Goal: Transaction & Acquisition: Purchase product/service

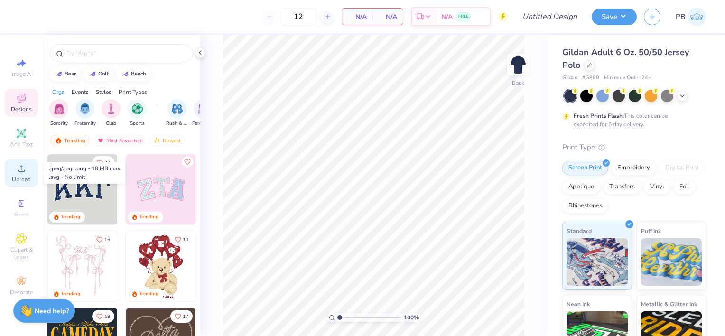
click at [18, 172] on icon at bounding box center [21, 168] width 11 height 11
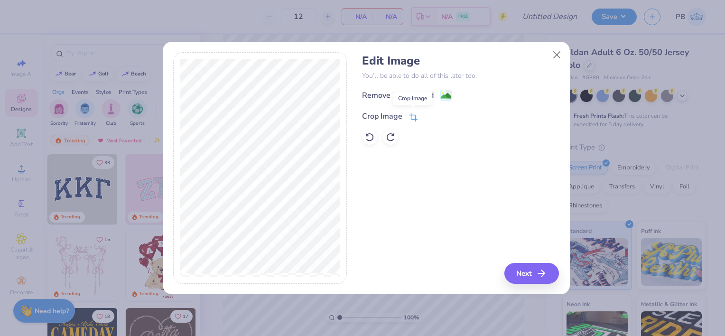
click at [412, 118] on icon at bounding box center [413, 117] width 9 height 9
click at [429, 116] on icon at bounding box center [429, 115] width 6 height 6
click at [446, 97] on image at bounding box center [446, 97] width 10 height 10
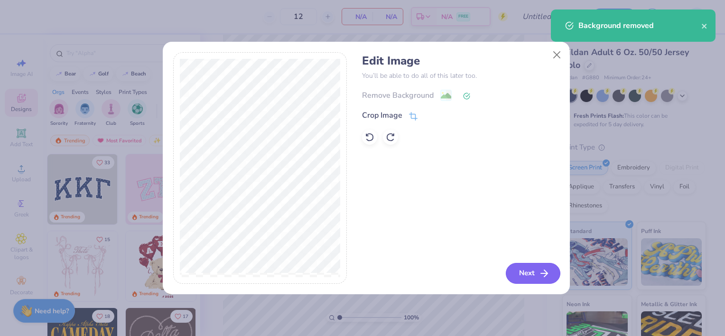
click at [525, 274] on button "Next" at bounding box center [533, 273] width 55 height 21
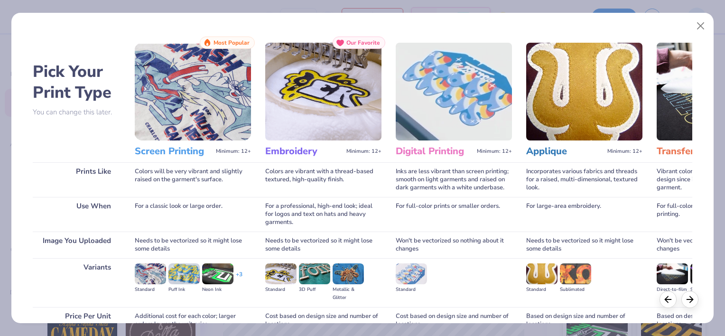
scroll to position [89, 0]
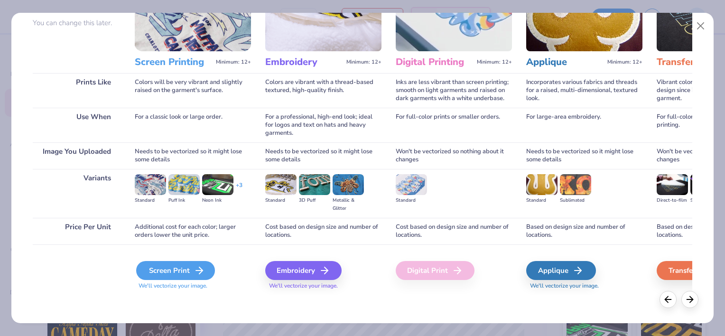
click at [191, 271] on div "Screen Print" at bounding box center [175, 270] width 79 height 19
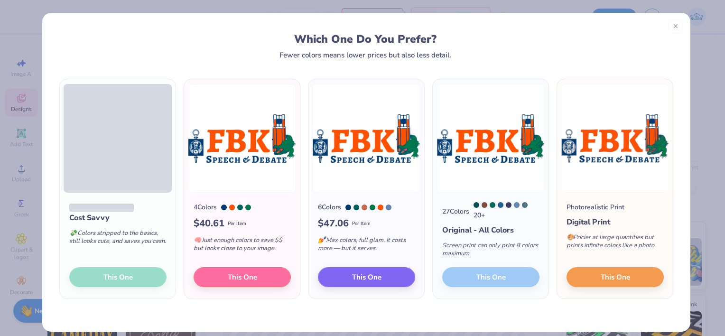
click at [135, 279] on div "Cost Savvy 💸 Colors stripped to the basics, still looks cute, and saves you cas…" at bounding box center [118, 246] width 116 height 106
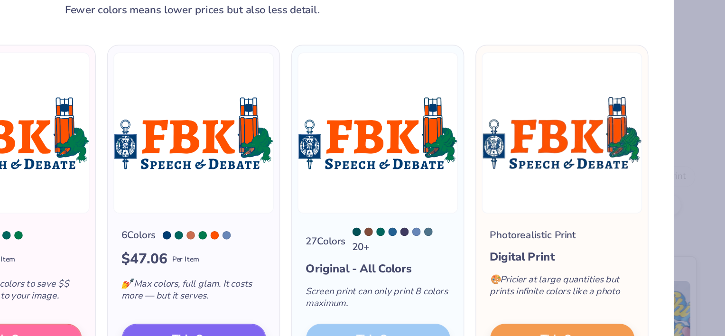
scroll to position [0, 0]
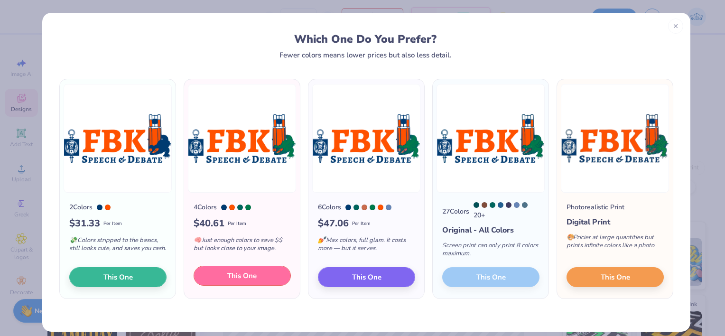
click at [242, 275] on span "This One" at bounding box center [241, 275] width 29 height 11
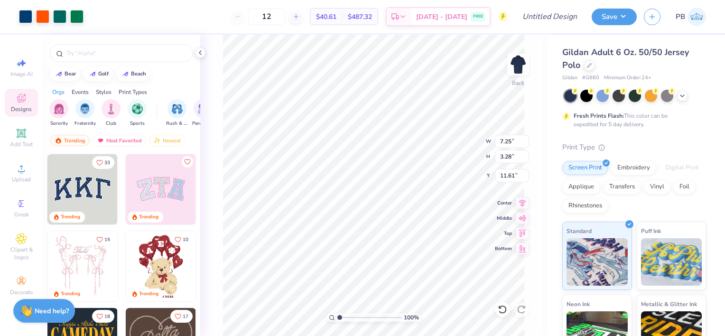
click at [286, 17] on div at bounding box center [362, 168] width 725 height 336
drag, startPoint x: 286, startPoint y: 17, endPoint x: 262, endPoint y: 19, distance: 24.3
click at [262, 19] on input "12" at bounding box center [266, 16] width 37 height 17
type input "150"
type input "3.00"
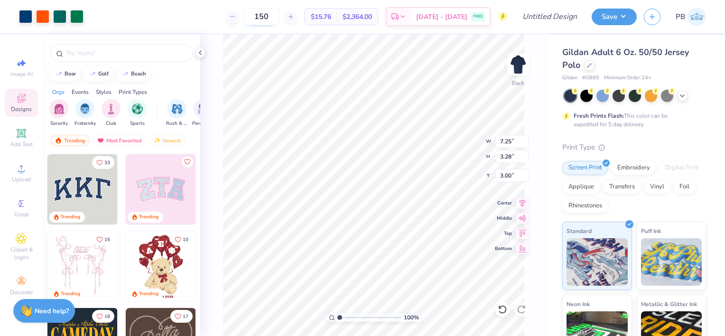
type input "4.69"
type input "2.12"
type input "3.00"
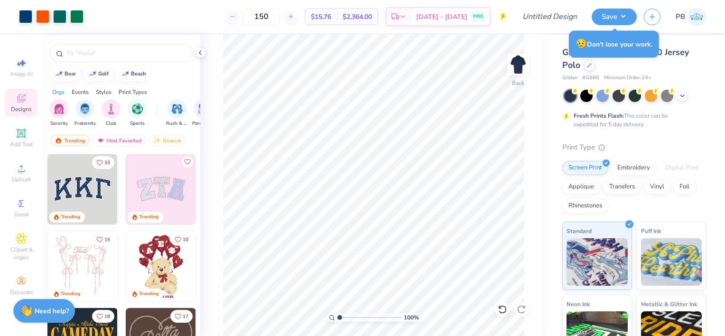
click at [642, 66] on div "Gildan Adult 6 Oz. 50/50 Jersey Polo" at bounding box center [634, 59] width 144 height 26
click at [652, 46] on div "😥 Don’t lose your work." at bounding box center [614, 43] width 90 height 27
click at [540, 129] on div "100 % Back W 4.69 4.69 " H 2.12 2.12 " Y 3.00 3.00 " Center Middle Top Bottom" at bounding box center [373, 185] width 347 height 301
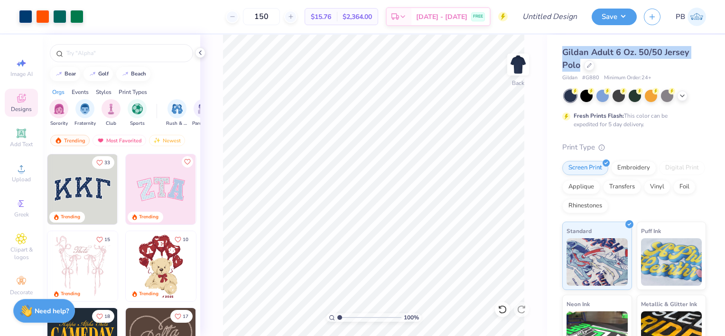
drag, startPoint x: 565, startPoint y: 53, endPoint x: 580, endPoint y: 61, distance: 17.6
click at [580, 61] on div "Gildan Adult 6 Oz. 50/50 Jersey Polo" at bounding box center [634, 59] width 144 height 26
copy span "Gildan Adult 6 Oz. 50/50 Jersey Polo"
